Goal: Task Accomplishment & Management: Manage account settings

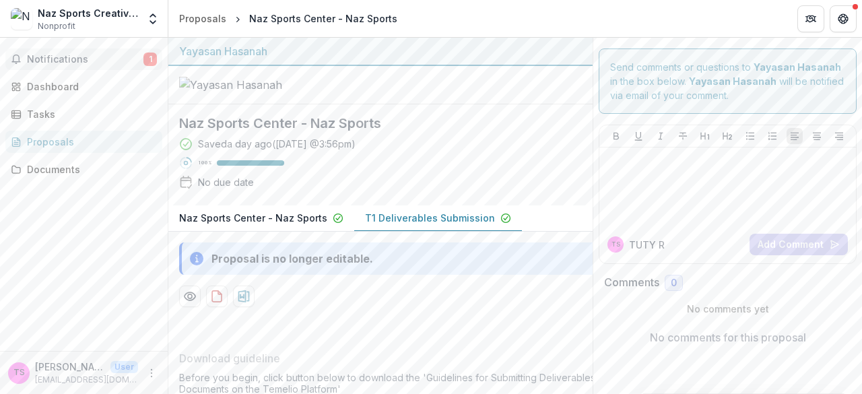
click at [97, 57] on span "Notifications" at bounding box center [85, 59] width 116 height 11
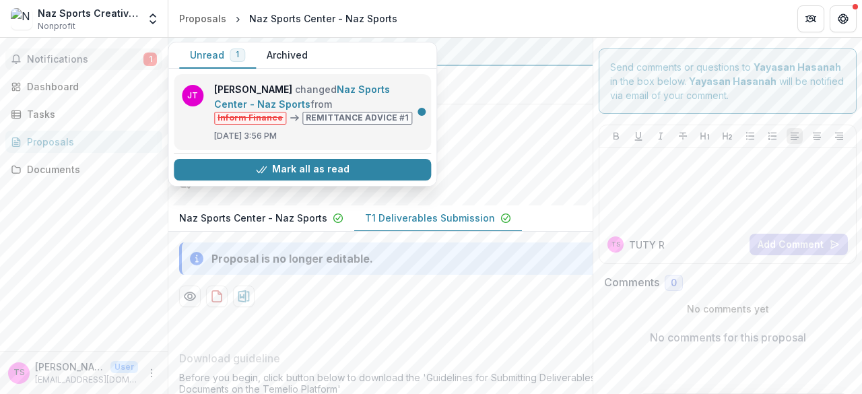
click at [322, 96] on link "Naz Sports Center - Naz Sports" at bounding box center [302, 96] width 176 height 26
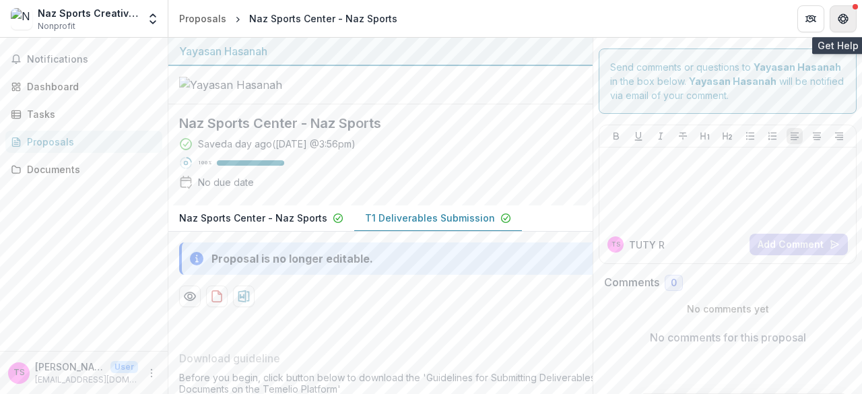
click at [841, 18] on icon "Get Help" at bounding box center [842, 18] width 11 height 11
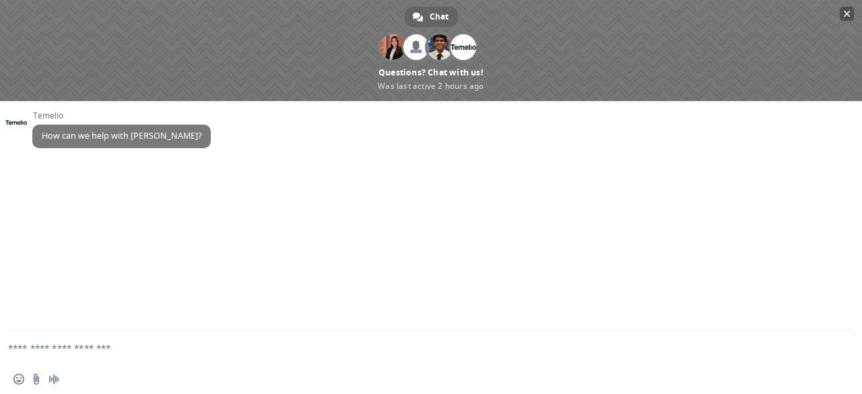
click at [844, 14] on span "Close chat" at bounding box center [846, 13] width 7 height 9
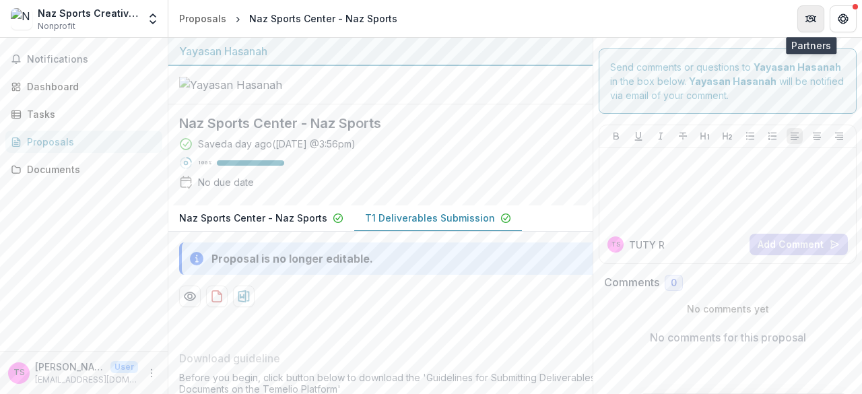
click at [808, 18] on icon "Partners" at bounding box center [810, 18] width 11 height 11
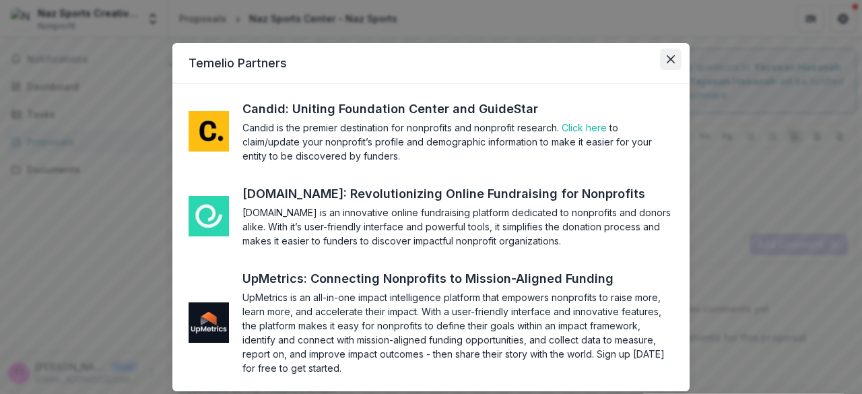
click at [673, 58] on button "Close" at bounding box center [671, 59] width 22 height 22
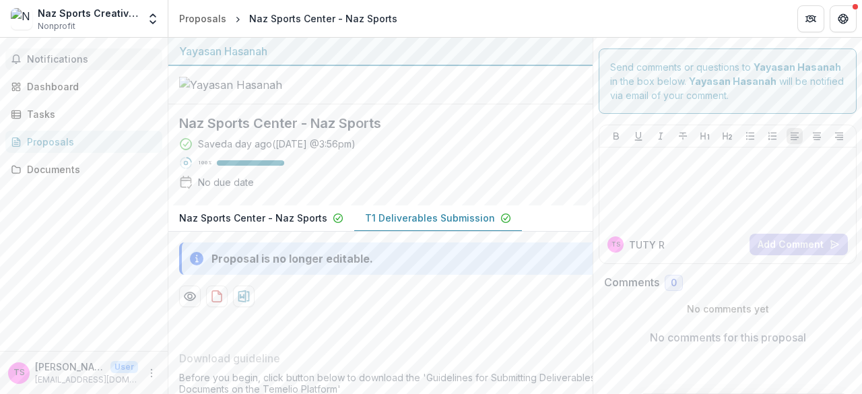
click at [36, 63] on span "Notifications" at bounding box center [92, 59] width 130 height 11
click at [37, 110] on div "Tasks" at bounding box center [89, 114] width 125 height 14
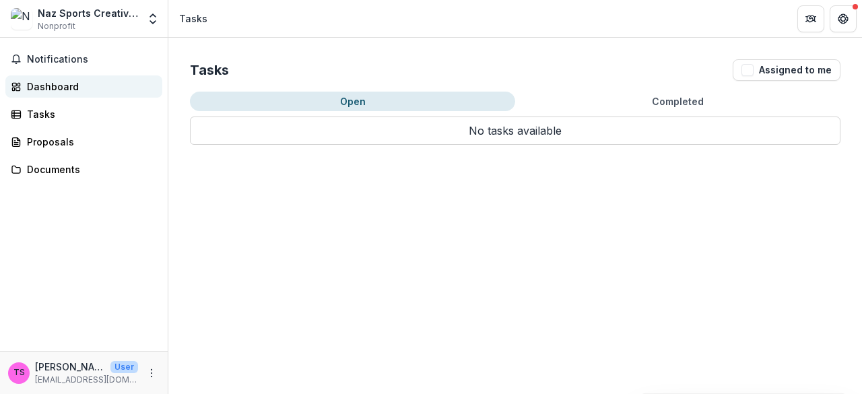
click at [51, 85] on div "Dashboard" at bounding box center [89, 86] width 125 height 14
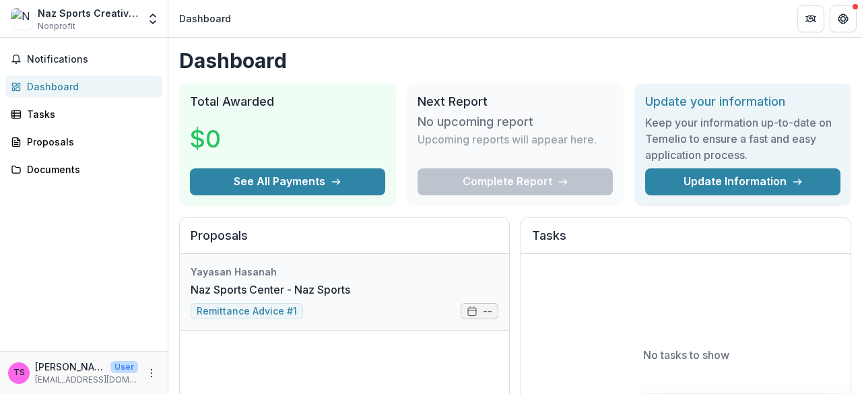
click at [274, 298] on link "Naz Sports Center - Naz Sports" at bounding box center [270, 289] width 160 height 16
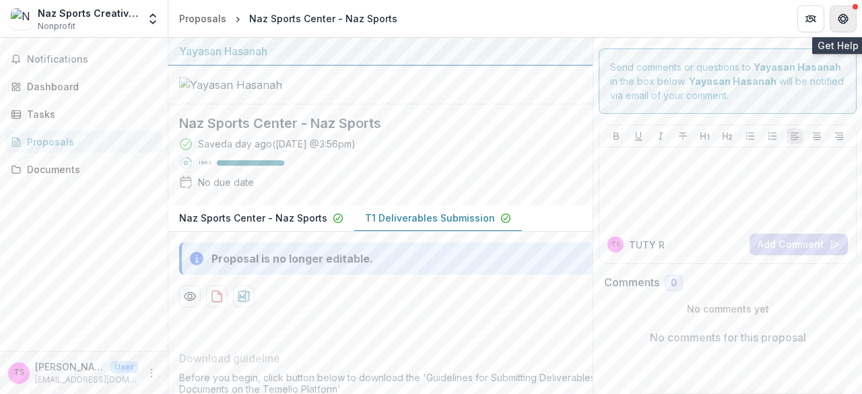
click at [844, 18] on icon "Get Help" at bounding box center [842, 18] width 11 height 11
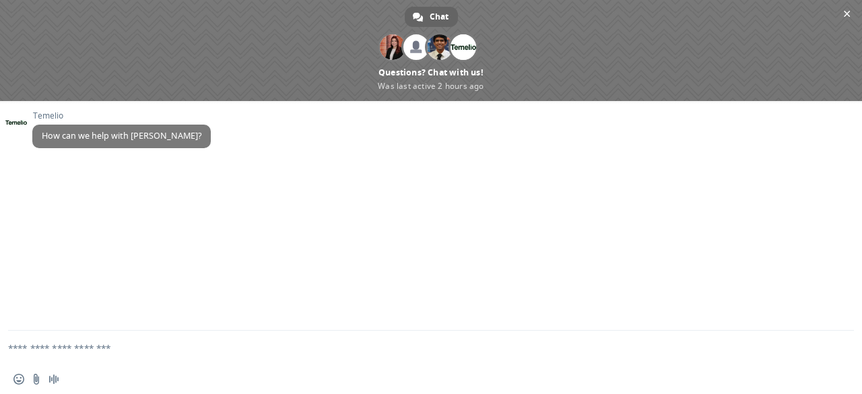
click at [848, 9] on span "Close chat" at bounding box center [846, 14] width 14 height 14
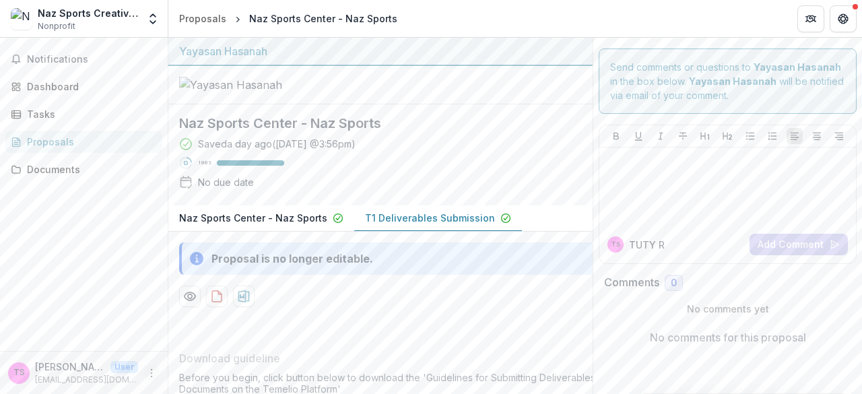
click at [153, 373] on icon "More" at bounding box center [151, 373] width 11 height 11
click at [204, 367] on button "Logout" at bounding box center [240, 366] width 144 height 22
